Goal: Use online tool/utility: Utilize a website feature to perform a specific function

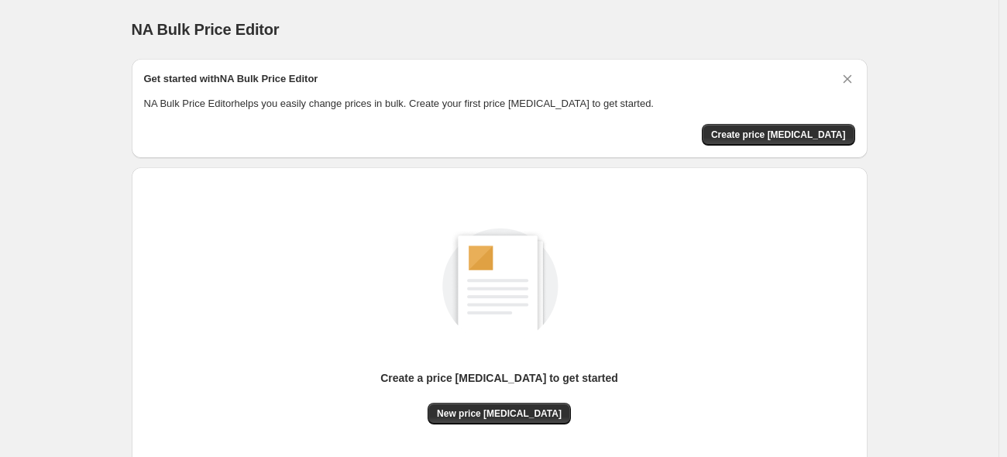
click at [816, 122] on div "Get started with NA Bulk Price Editor NA Bulk Price Editor helps you easily cha…" at bounding box center [499, 108] width 711 height 74
click at [812, 129] on span "Create price [MEDICAL_DATA]" at bounding box center [778, 135] width 135 height 12
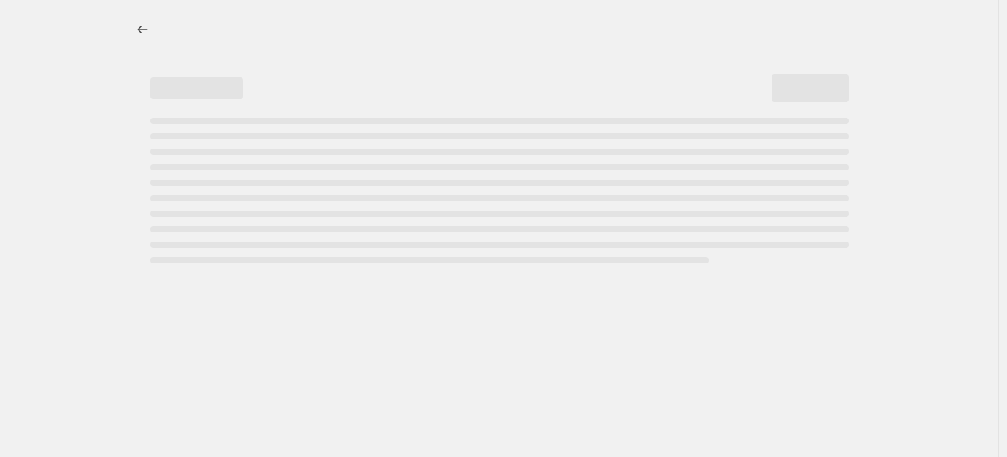
select select "percentage"
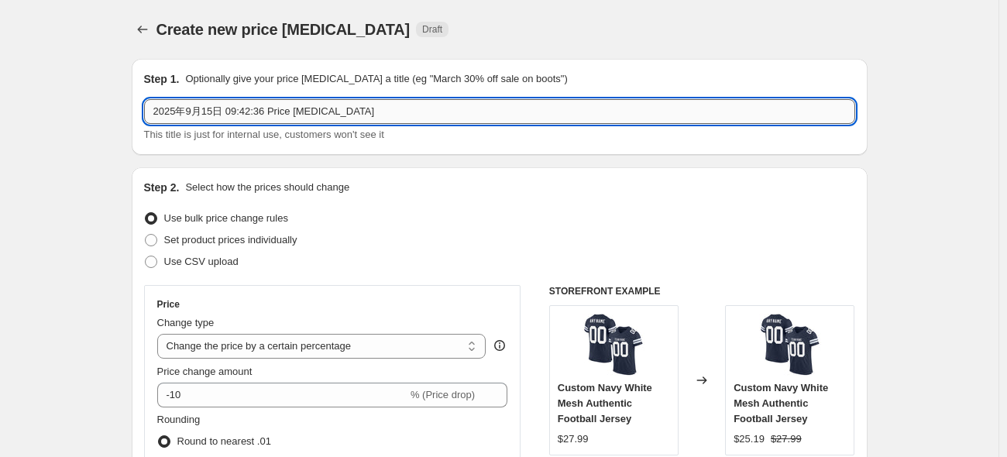
click at [290, 113] on input "2025年9月15日 09:42:36 Price change job" at bounding box center [499, 111] width 711 height 25
click at [340, 108] on input "2025年9月15日 09:42:36 Price change job" at bounding box center [499, 111] width 711 height 25
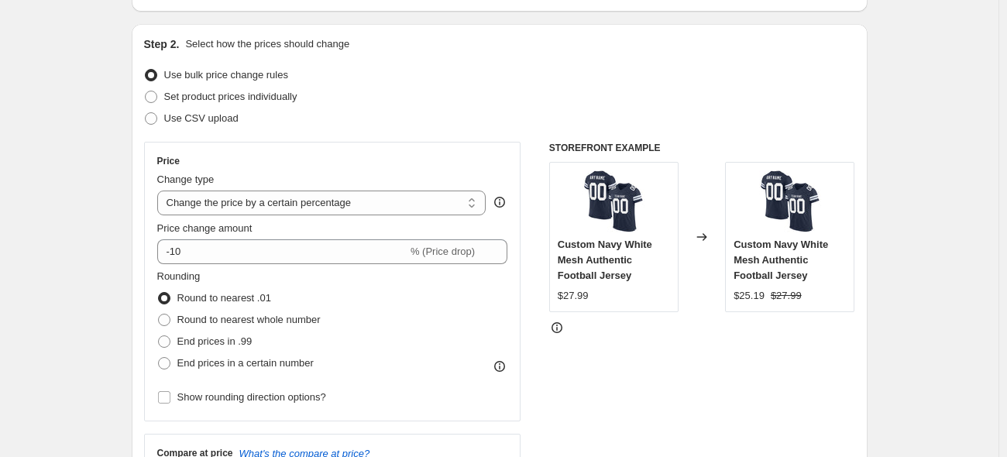
scroll to position [155, 0]
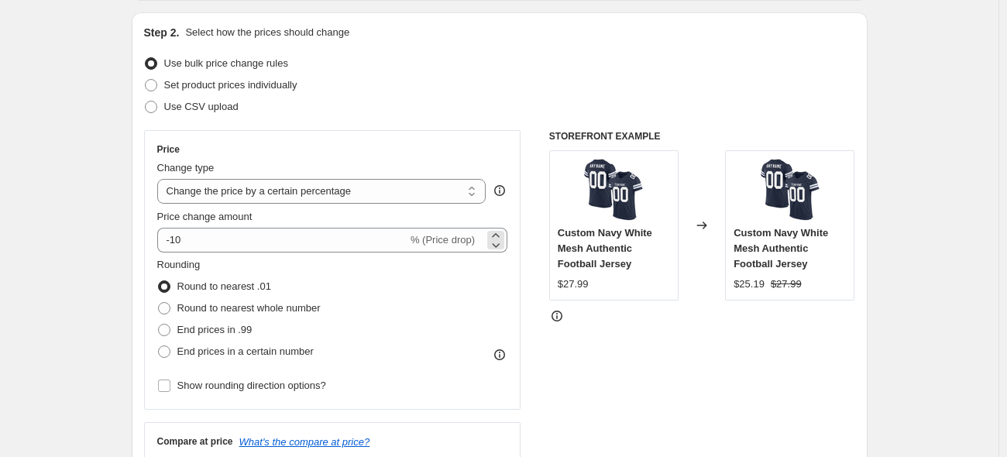
click at [438, 237] on span "% (Price drop)" at bounding box center [442, 240] width 64 height 12
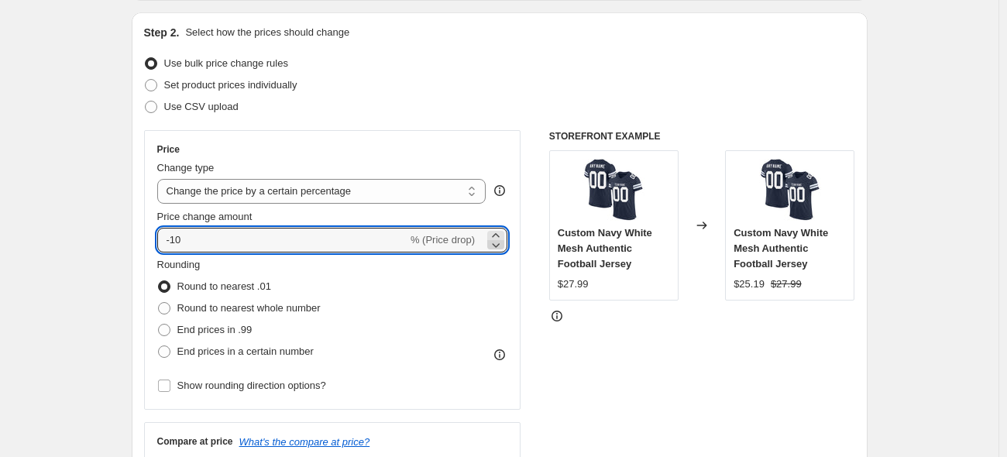
click at [502, 243] on icon at bounding box center [495, 244] width 15 height 15
click at [500, 243] on icon at bounding box center [497, 245] width 8 height 5
click at [504, 235] on div at bounding box center [495, 235] width 17 height 9
type input "-11"
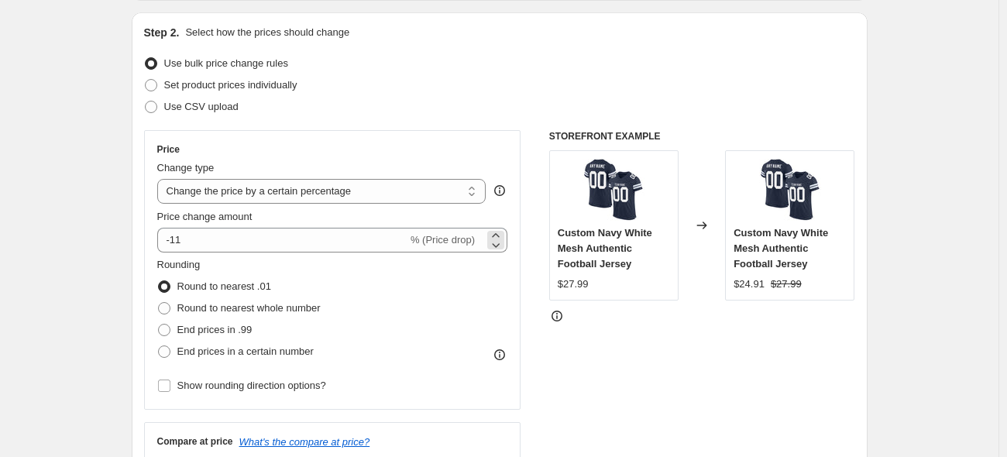
click at [483, 235] on div "-11 % (Price drop)" at bounding box center [332, 240] width 351 height 25
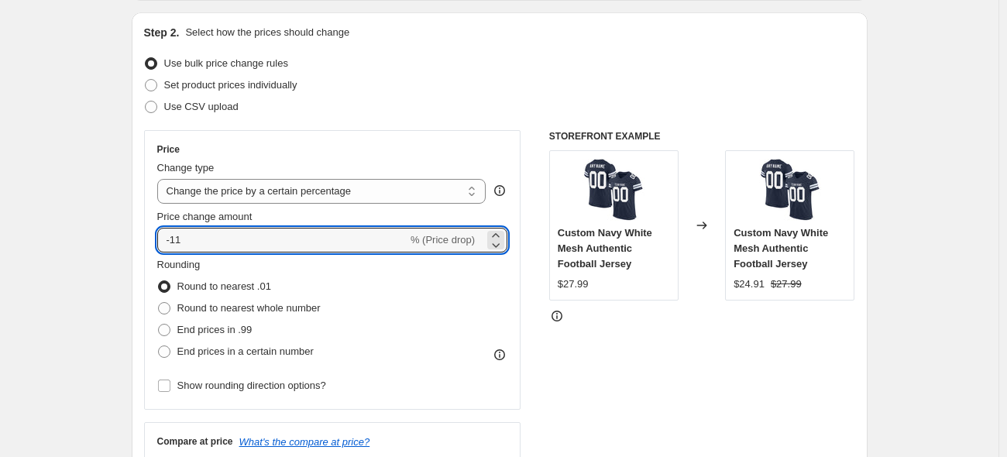
click at [474, 237] on span "% (Price drop)" at bounding box center [442, 240] width 64 height 12
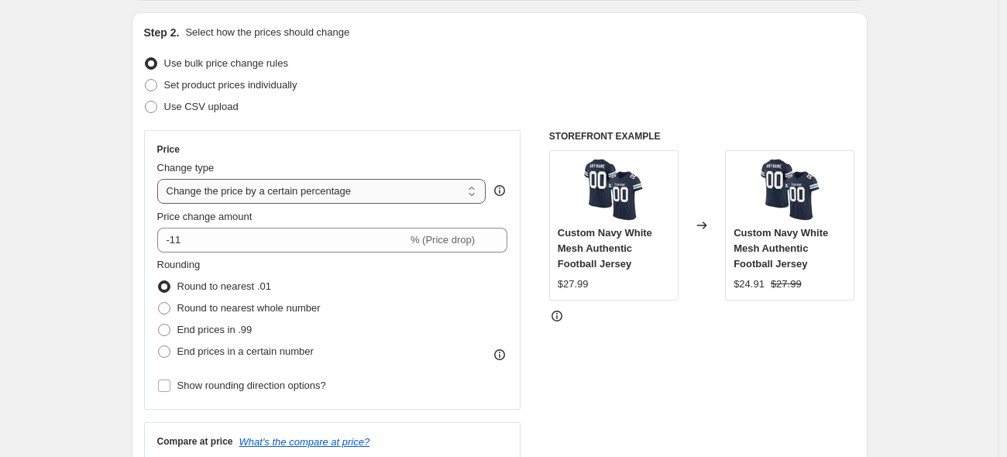
click at [397, 198] on select "Change the price to a certain amount Change the price by a certain amount Chang…" at bounding box center [321, 191] width 329 height 25
click at [260, 199] on select "Change the price to a certain amount Change the price by a certain amount Chang…" at bounding box center [321, 191] width 329 height 25
select select "by"
click at [160, 179] on select "Change the price to a certain amount Change the price by a certain amount Chang…" at bounding box center [321, 191] width 329 height 25
type input "-10.00"
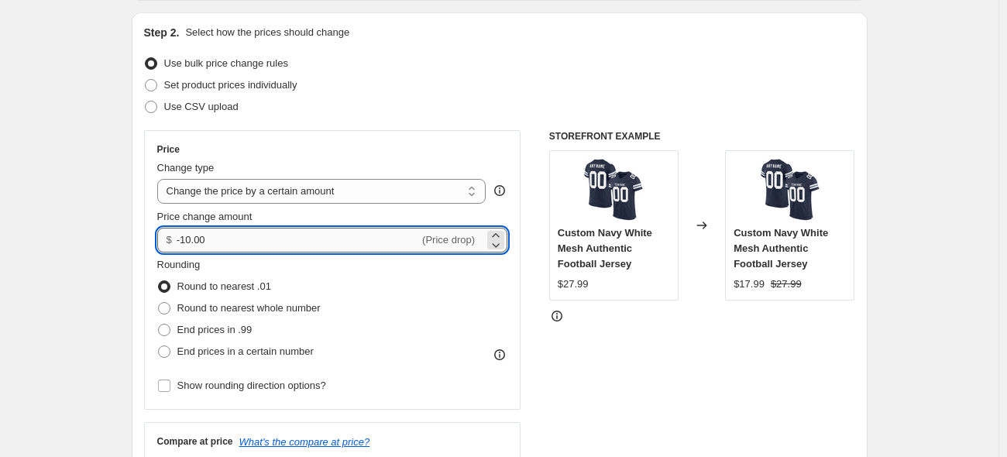
click at [259, 241] on input "-10.00" at bounding box center [298, 240] width 242 height 25
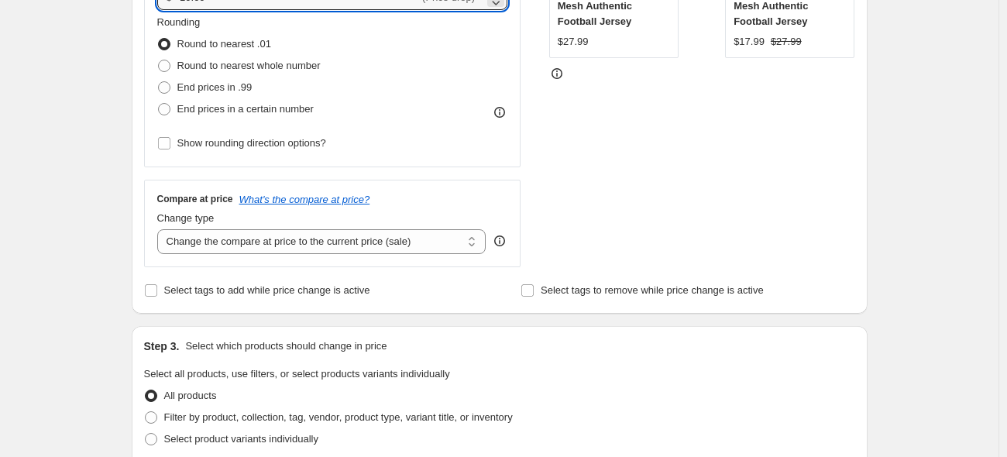
scroll to position [465, 0]
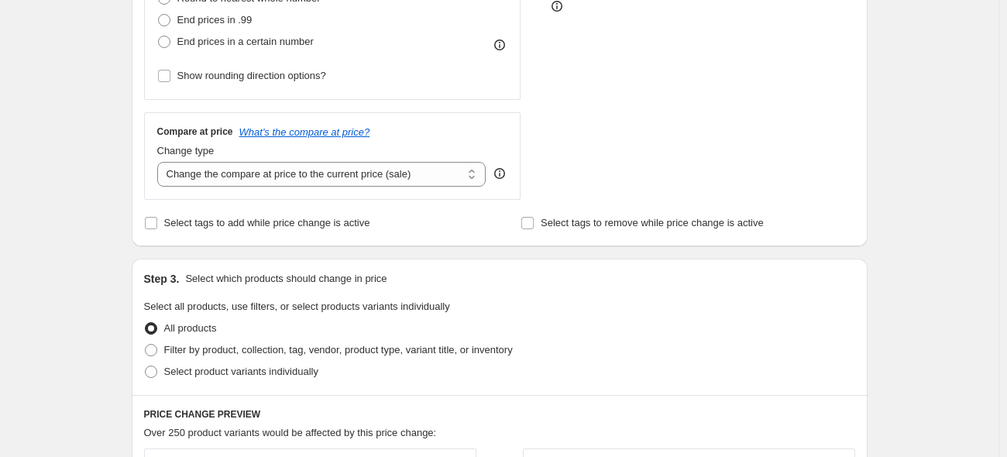
click at [877, 328] on div "Create new price change job. This page is ready Create new price change job Dra…" at bounding box center [499, 319] width 773 height 1568
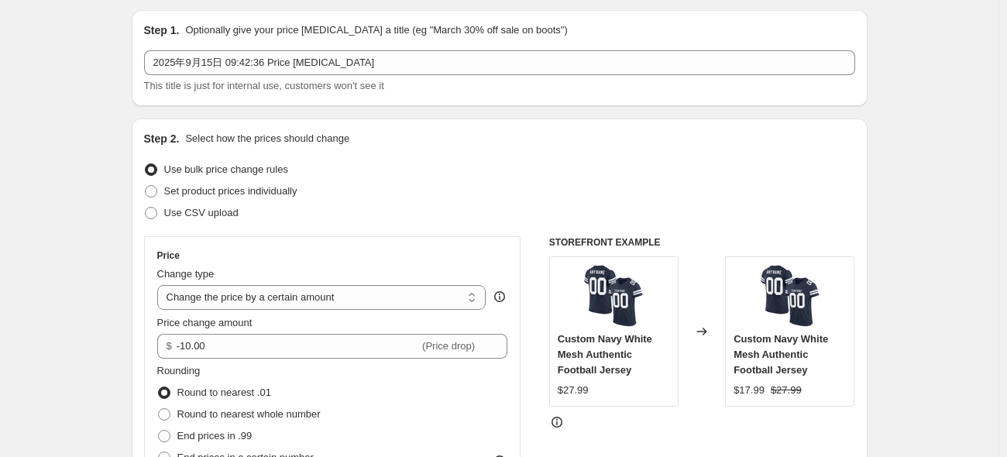
scroll to position [232, 0]
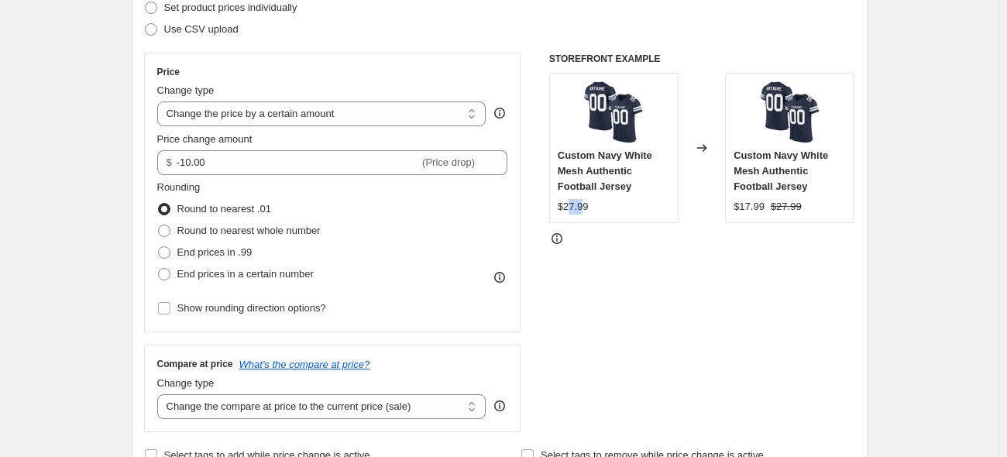
drag, startPoint x: 573, startPoint y: 208, endPoint x: 585, endPoint y: 210, distance: 11.7
click at [585, 210] on div "$27.99" at bounding box center [573, 206] width 31 height 15
click at [606, 212] on div "$27.99" at bounding box center [614, 206] width 112 height 15
drag, startPoint x: 760, startPoint y: 203, endPoint x: 796, endPoint y: 203, distance: 36.4
click at [796, 203] on div "$17.99 $27.99" at bounding box center [789, 206] width 112 height 15
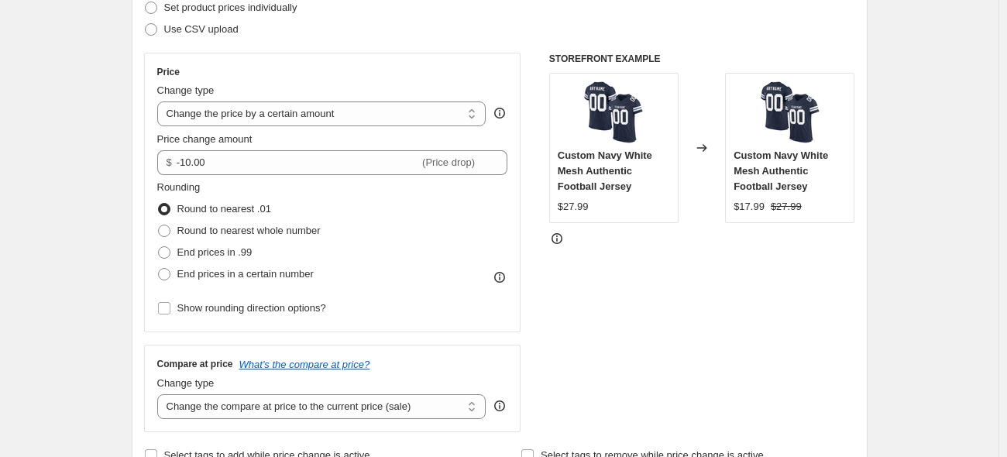
click at [826, 215] on div "Custom Navy White Mesh Authentic Football Jersey $17.99 $27.99" at bounding box center [789, 148] width 129 height 150
